Goal: Find specific page/section: Find specific page/section

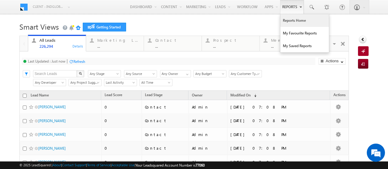
click at [284, 22] on link "Reports Home" at bounding box center [304, 20] width 48 height 13
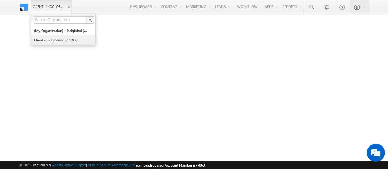
click at [58, 41] on link "Client - indglobal2 (77195)" at bounding box center [61, 39] width 55 height 9
